Goal: Task Accomplishment & Management: Complete application form

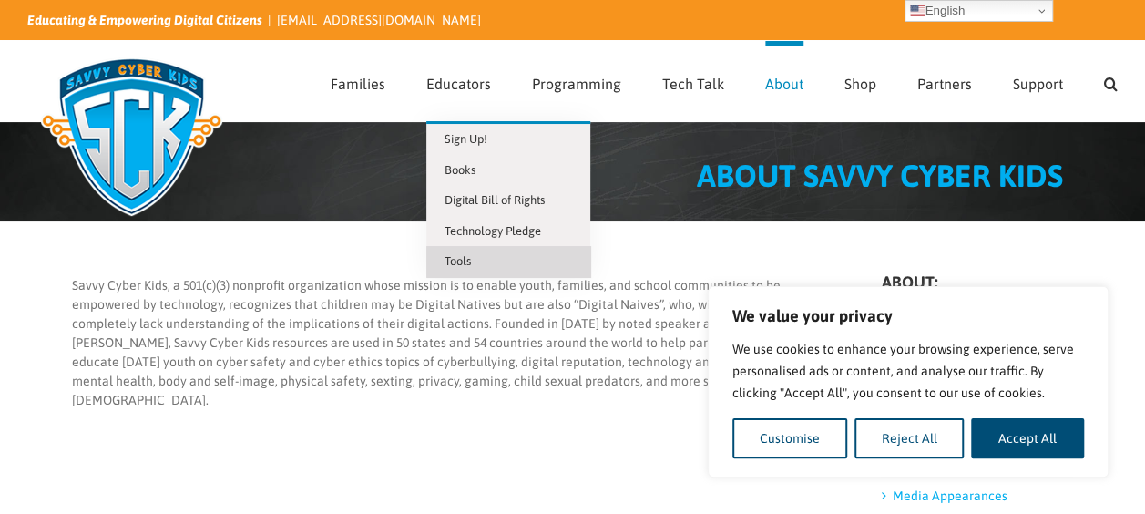
click at [469, 258] on span "Tools" at bounding box center [458, 261] width 26 height 14
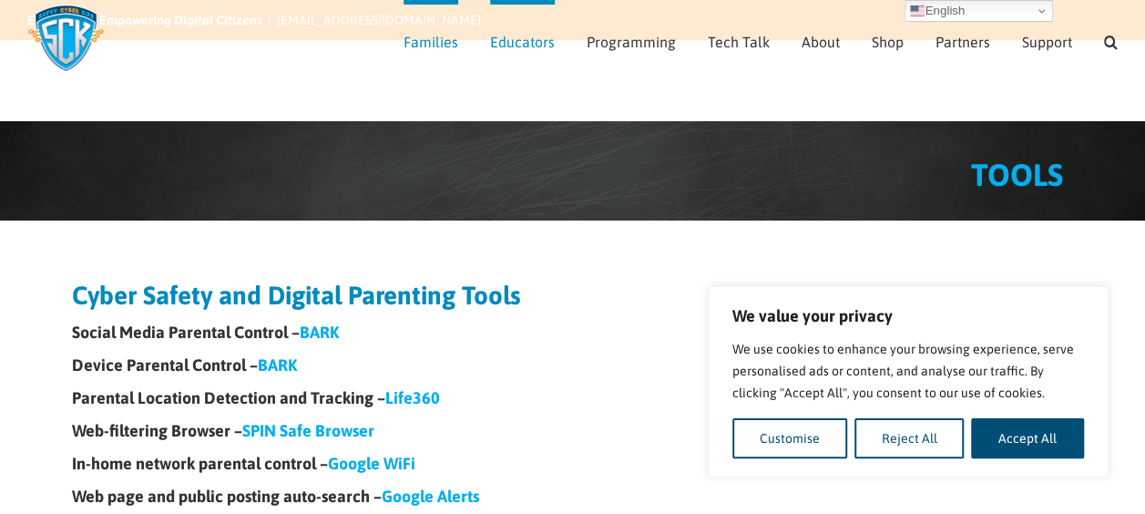
scroll to position [117, 0]
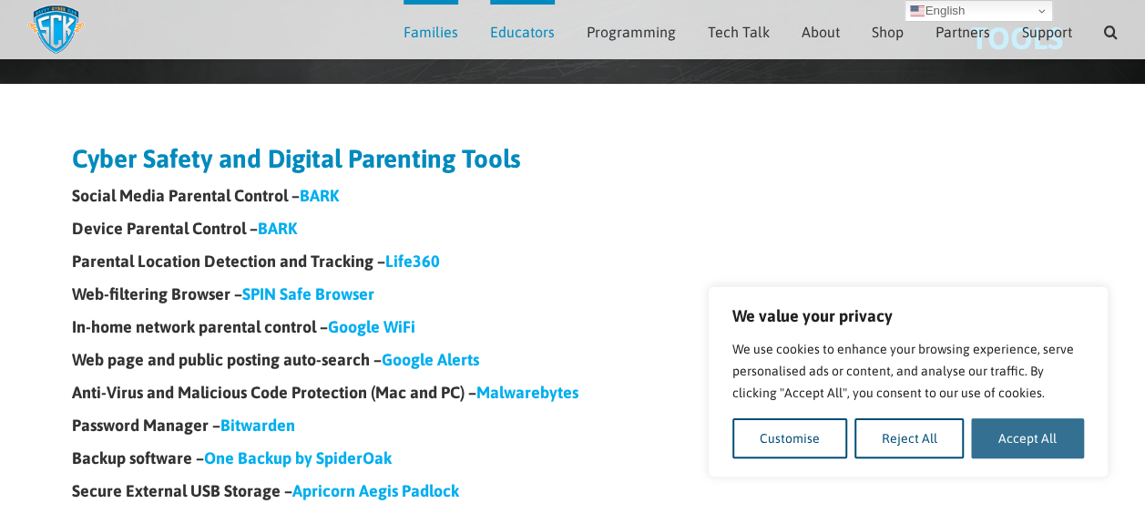
click at [1012, 440] on button "Accept All" at bounding box center [1027, 438] width 113 height 40
checkbox input "true"
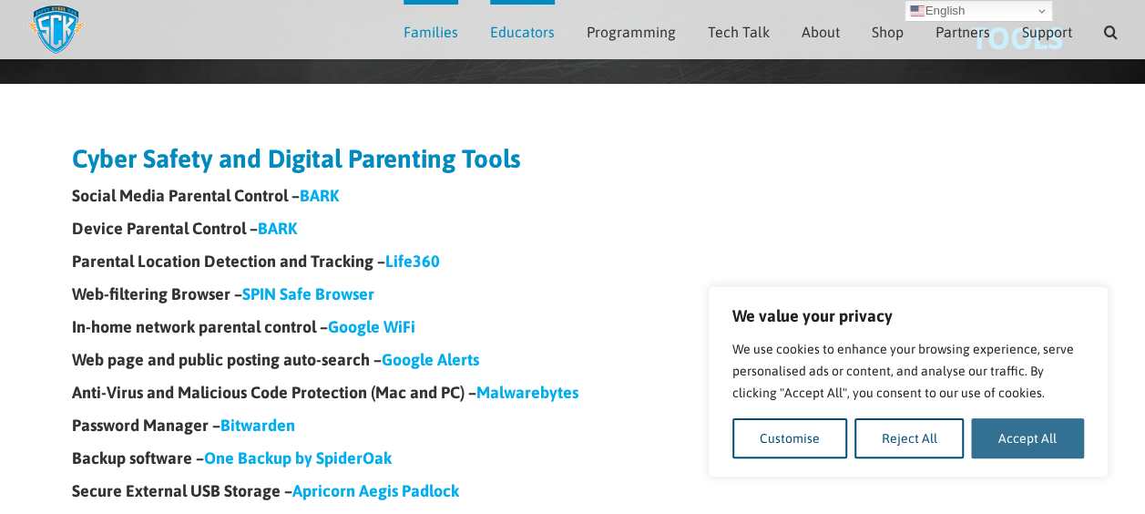
checkbox input "true"
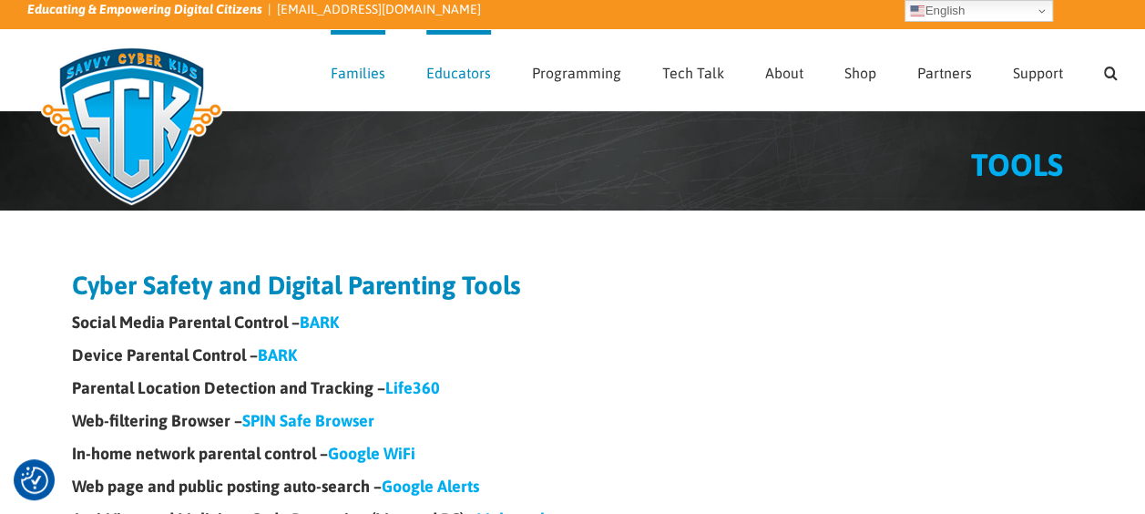
scroll to position [11, 0]
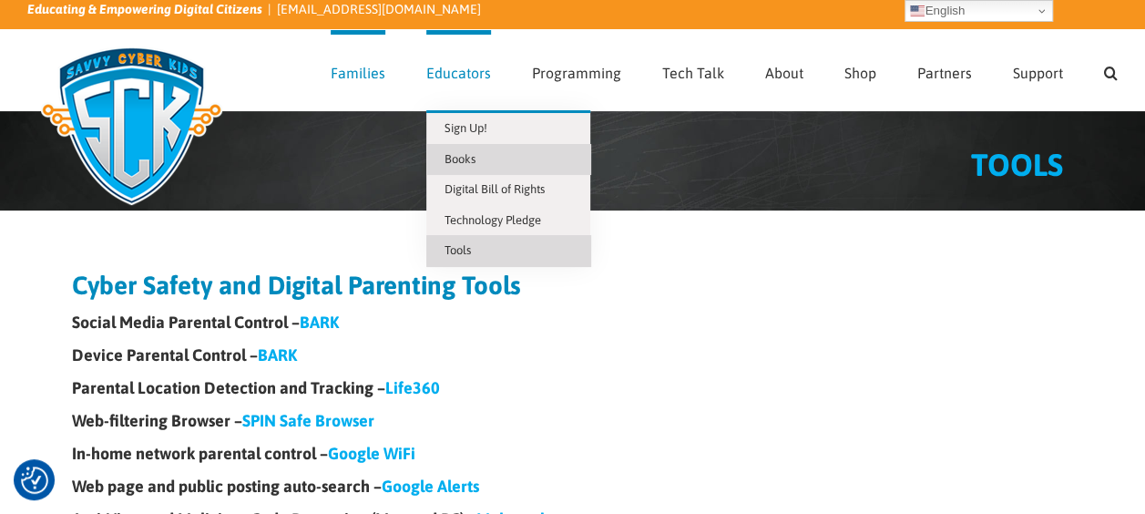
click at [472, 164] on span "Books" at bounding box center [460, 159] width 31 height 14
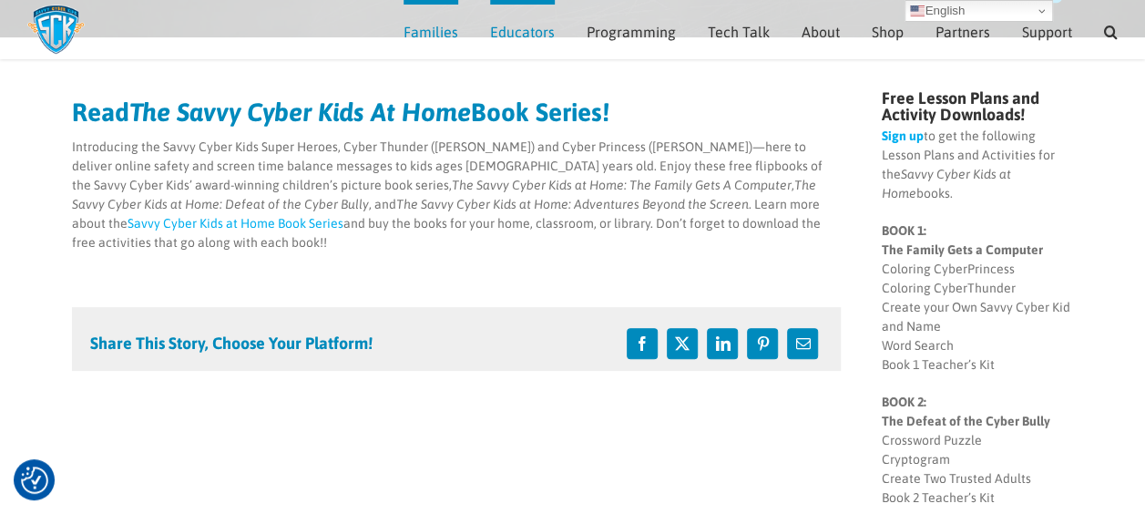
scroll to position [162, 0]
click at [905, 141] on link "Sign up" at bounding box center [902, 136] width 42 height 15
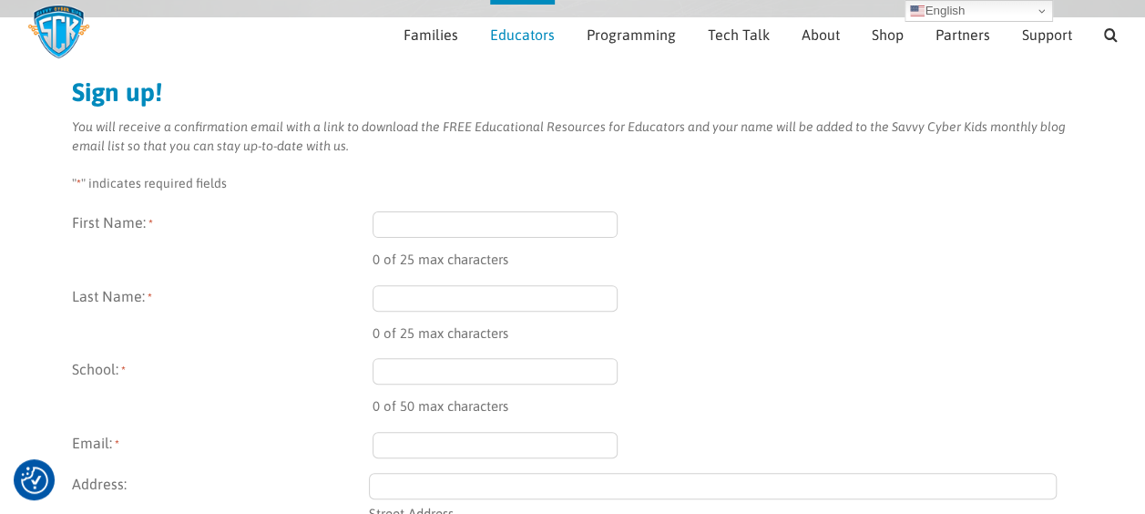
scroll to position [189, 0]
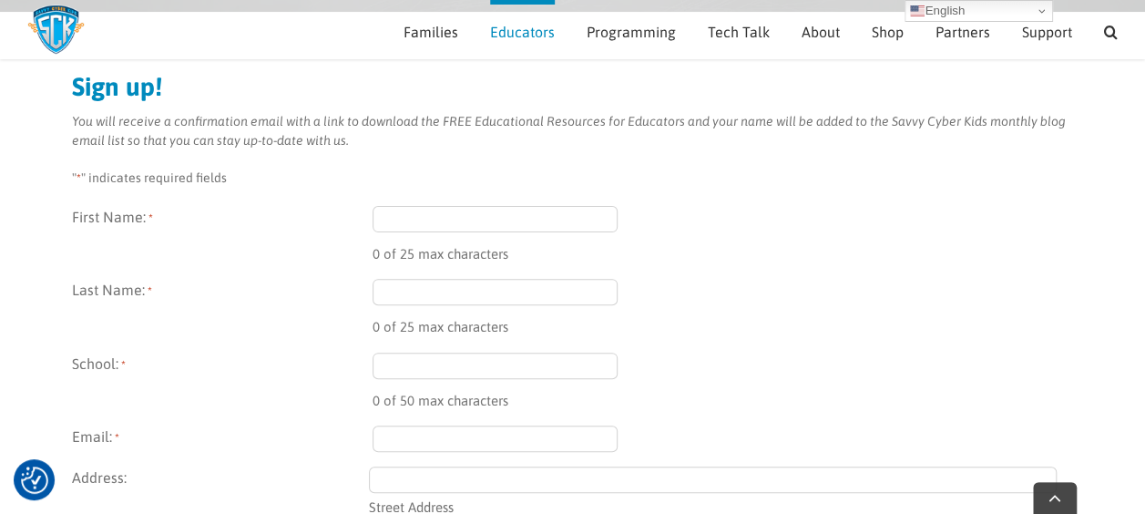
click at [432, 219] on input "First Name: *" at bounding box center [496, 219] width 246 height 26
type input "Stefanie"
type input "Reitz"
type input "sreitz@wbmi.com"
type input "1255 Fourier Dr"
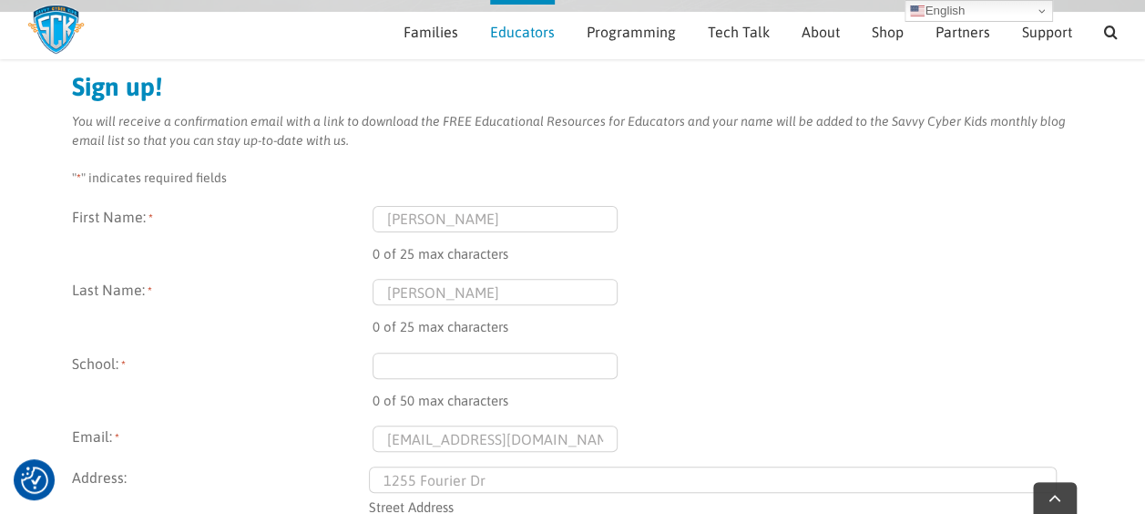
type input "Ste 500"
type input "Madison"
type input "WI"
type input "53717"
select select "United States"
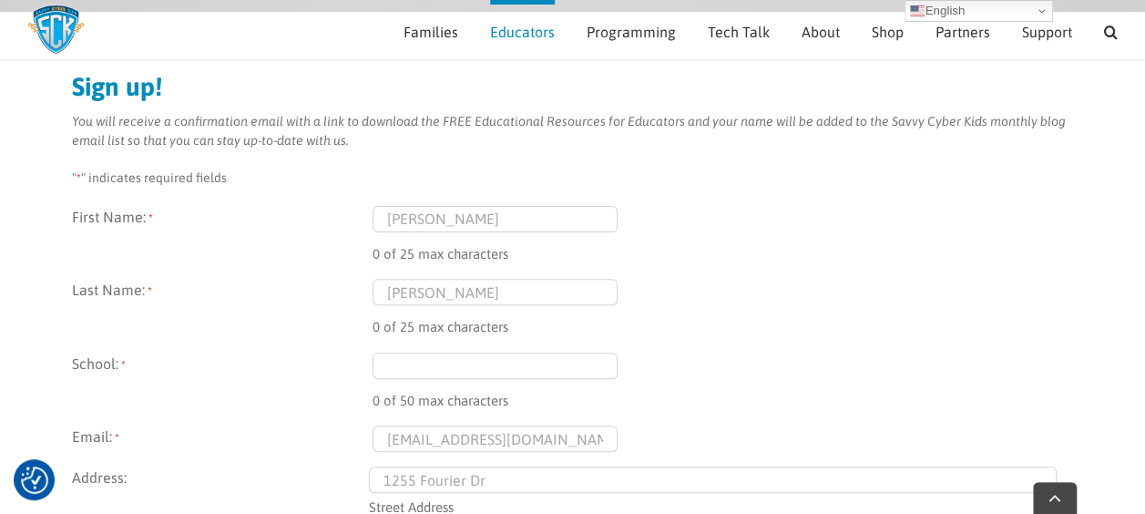
type input "(608) 977-1099"
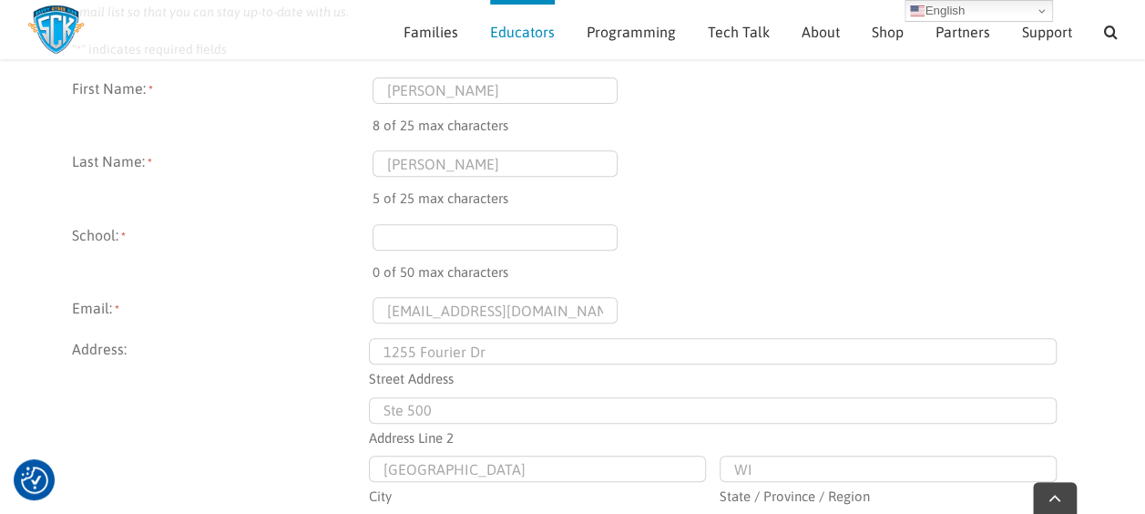
scroll to position [318, 0]
click at [432, 235] on input "School: *" at bounding box center [496, 236] width 246 height 26
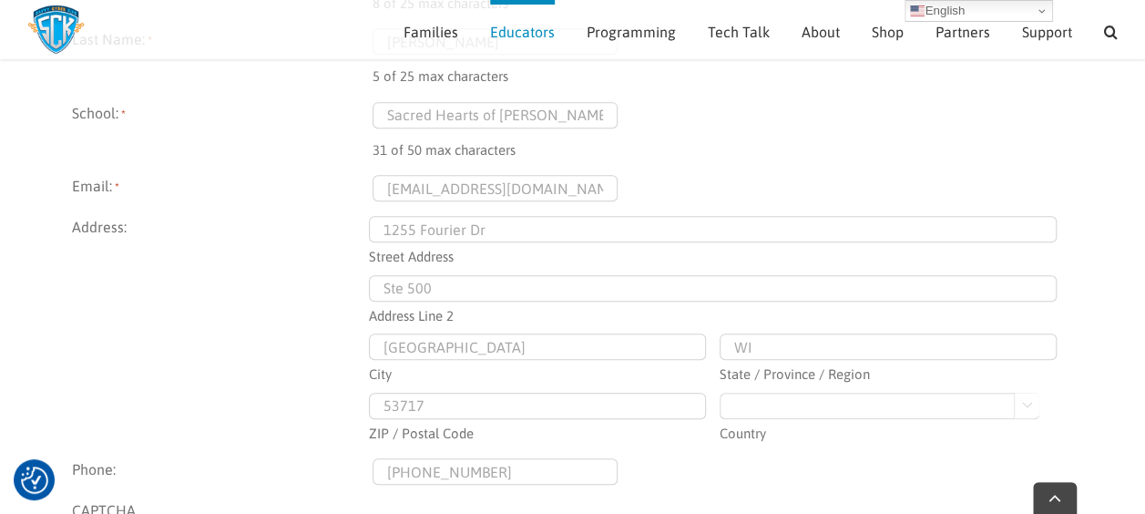
type input "Sacred Hearts of Jesus and Mary"
click at [505, 229] on input "1255 Fourier Dr" at bounding box center [713, 229] width 688 height 26
type input "4324 Welcome Home Ct"
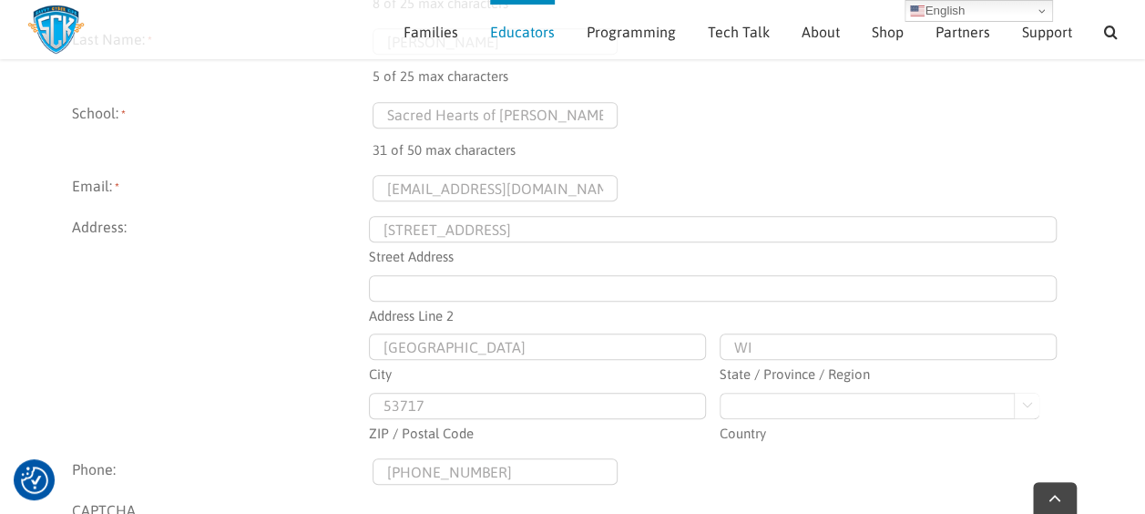
type input "Windsor"
type input "WI"
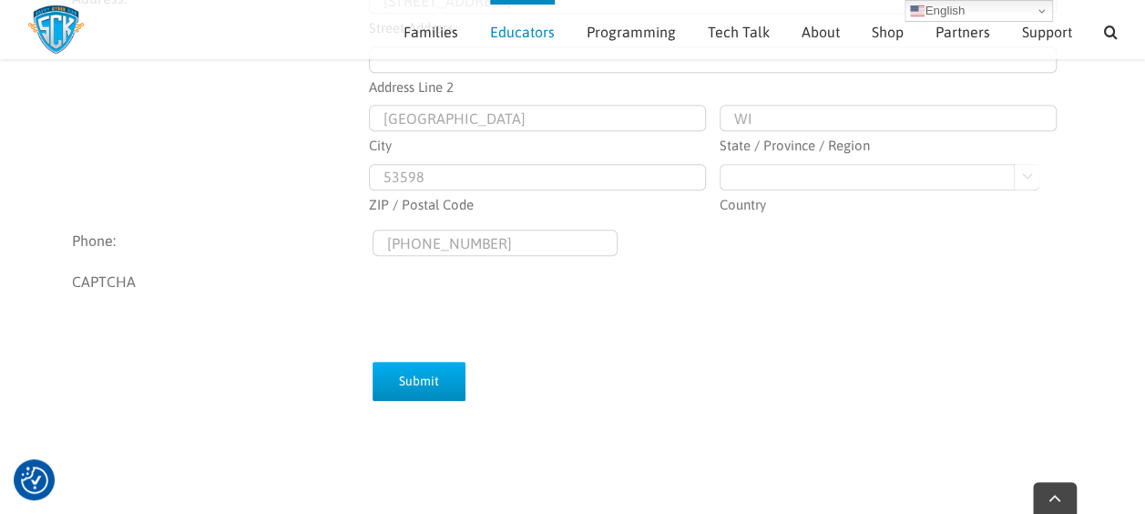
scroll to position [669, 0]
type input "53598"
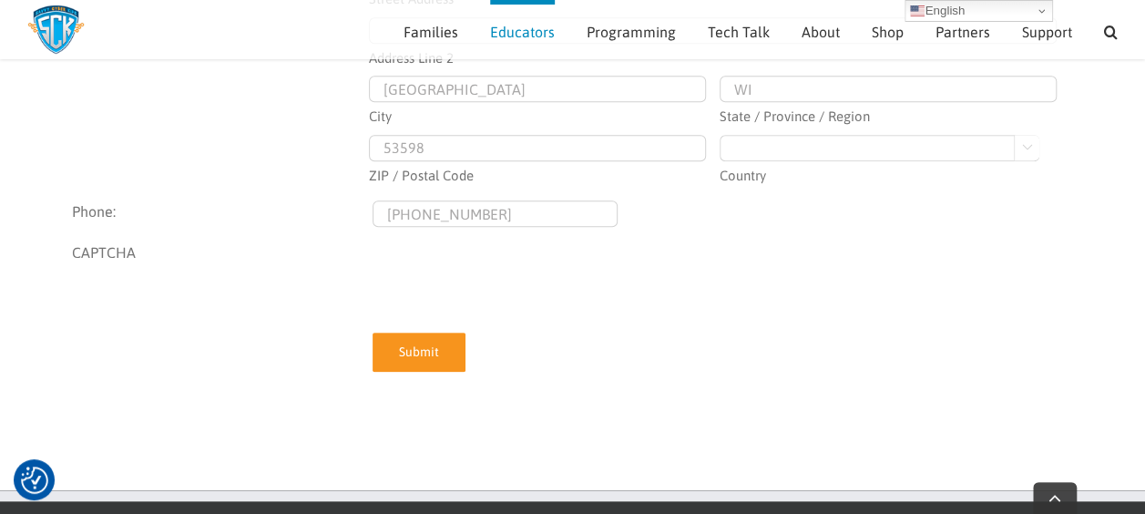
scroll to position [698, 0]
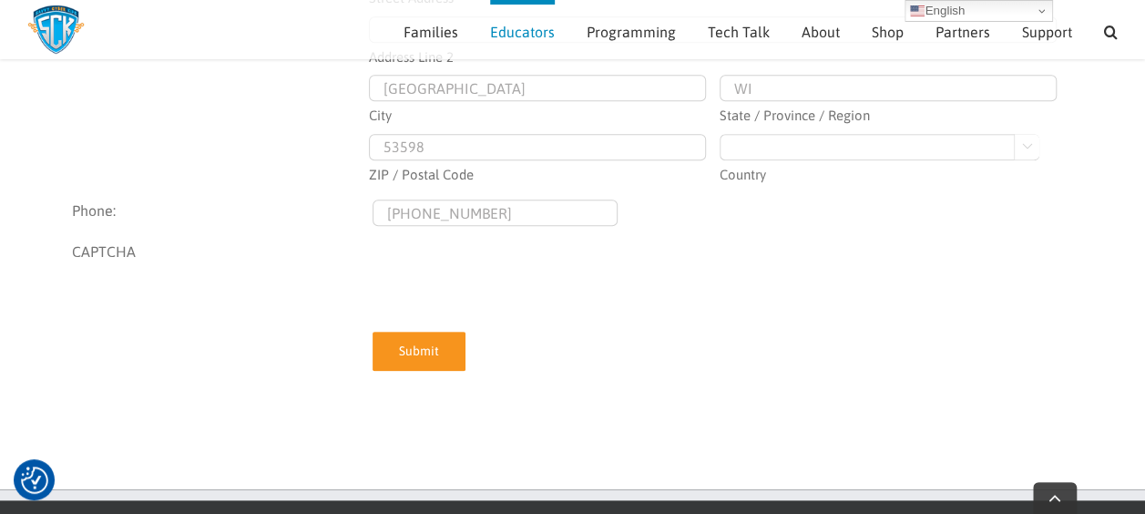
click at [425, 350] on input "Submit" at bounding box center [419, 351] width 93 height 39
